Goal: Information Seeking & Learning: Understand process/instructions

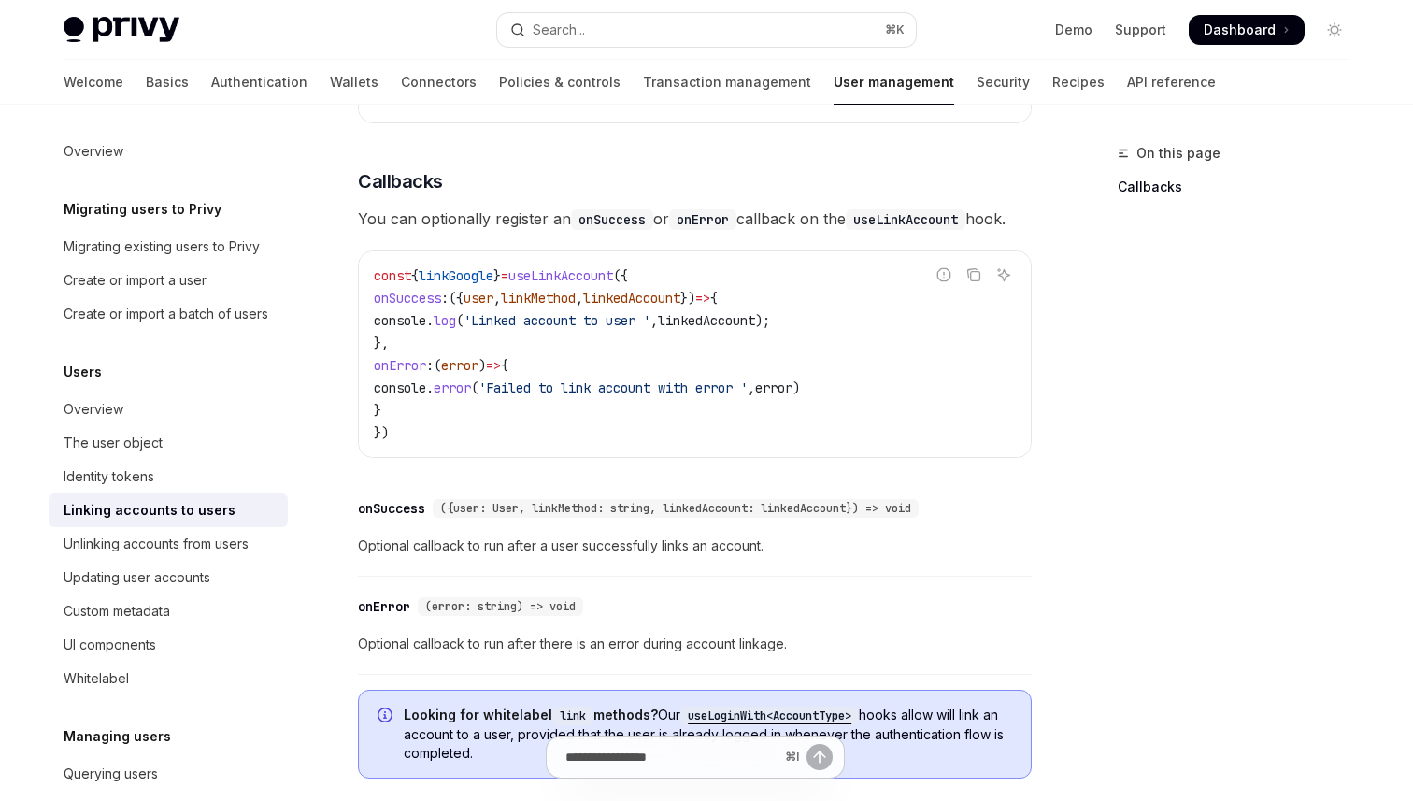
scroll to position [71, 0]
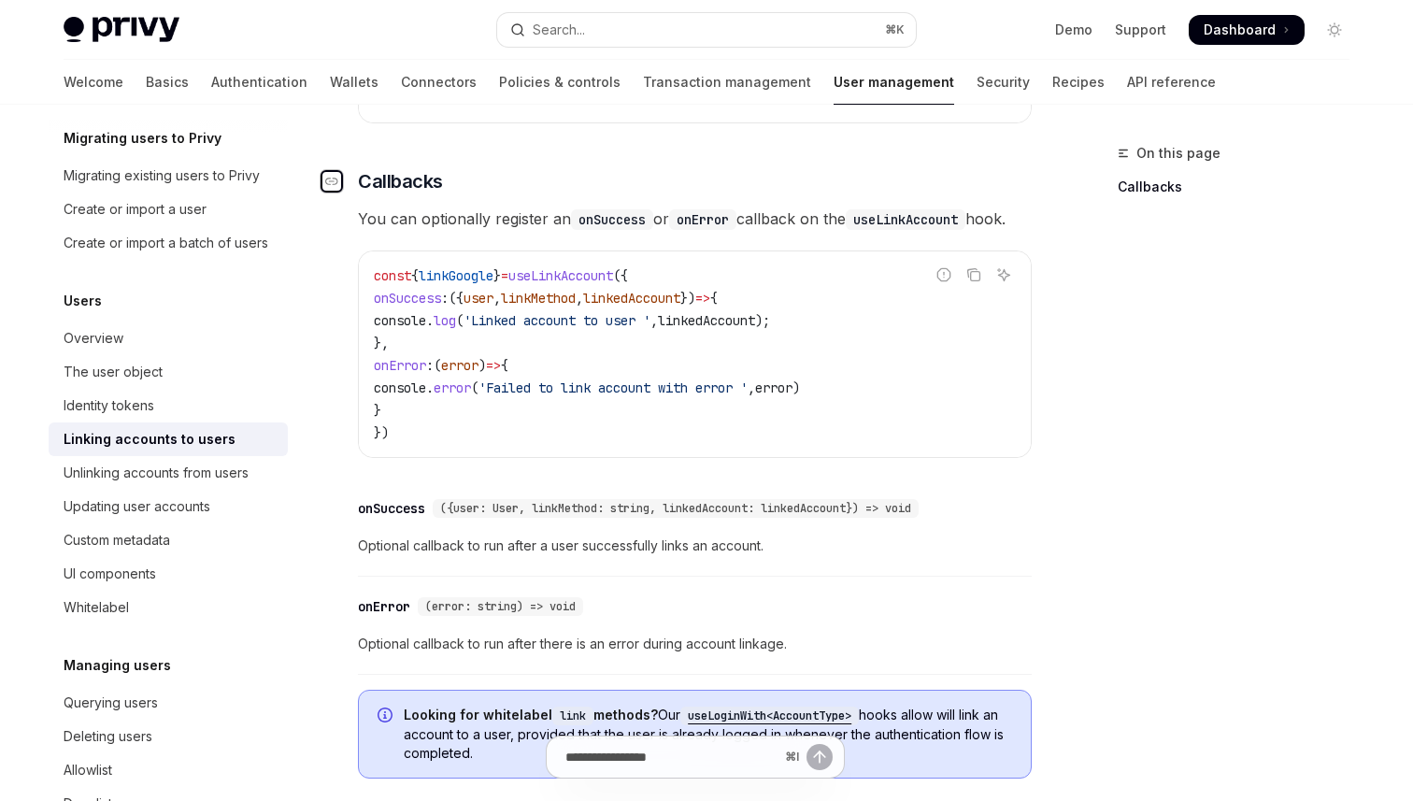
click at [327, 176] on icon "Navigate to header" at bounding box center [331, 181] width 13 height 11
click at [618, 208] on span "You can optionally register an onSuccess or onError callback on the useLinkAcco…" at bounding box center [695, 219] width 674 height 26
click at [185, 463] on div "Unlinking accounts from users" at bounding box center [156, 473] width 185 height 22
type textarea "*"
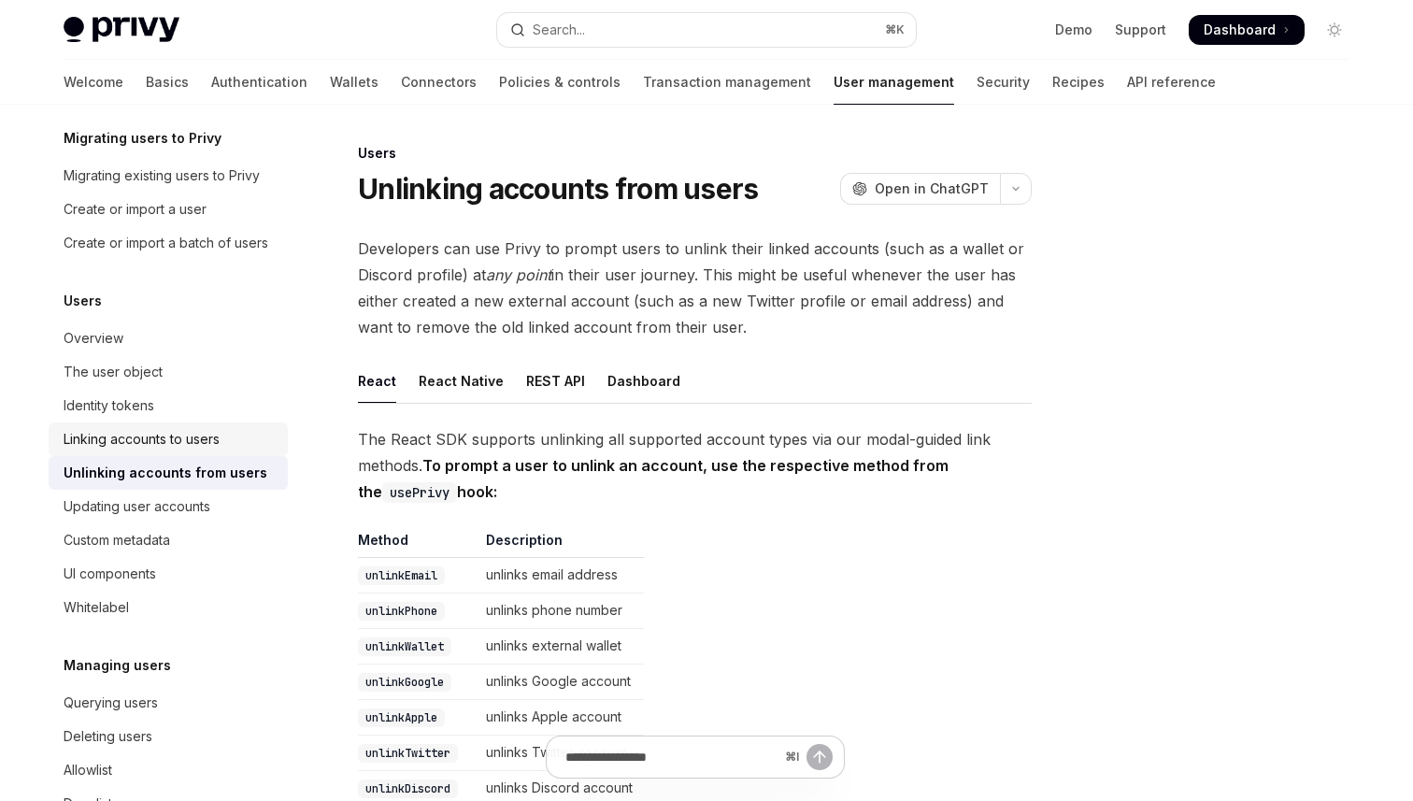
click at [198, 447] on div "Linking accounts to users" at bounding box center [142, 439] width 156 height 22
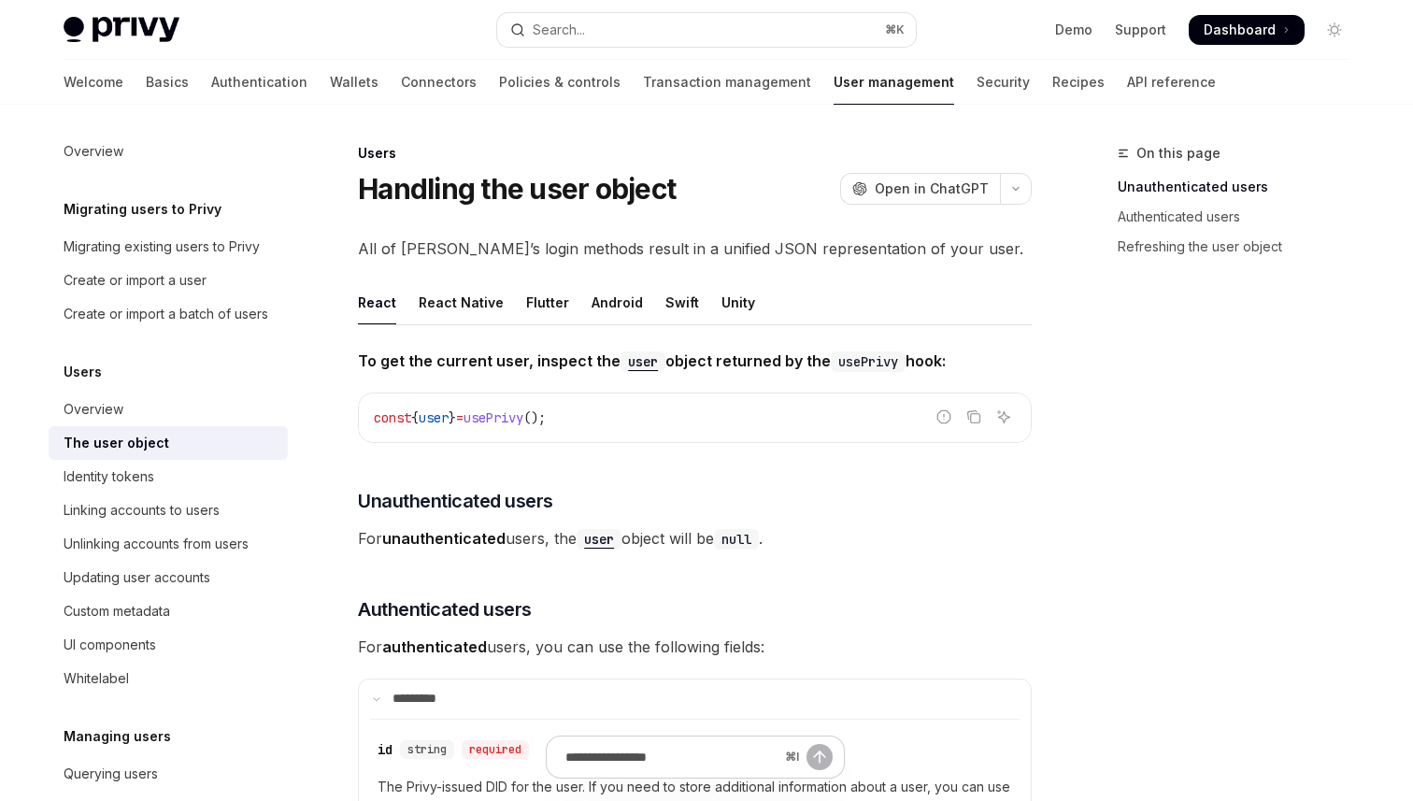
type textarea "*"
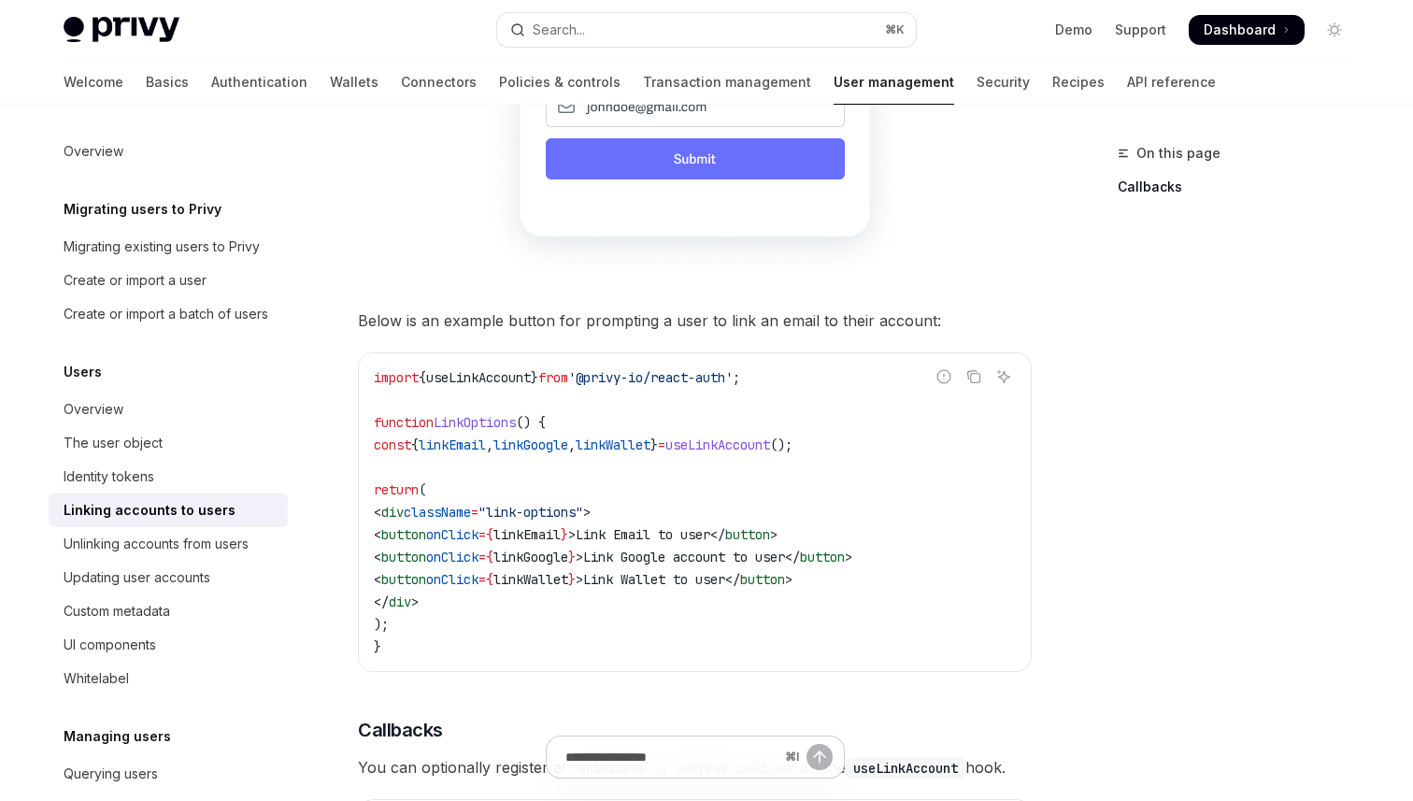
scroll to position [1875, 0]
